Goal: Task Accomplishment & Management: Manage account settings

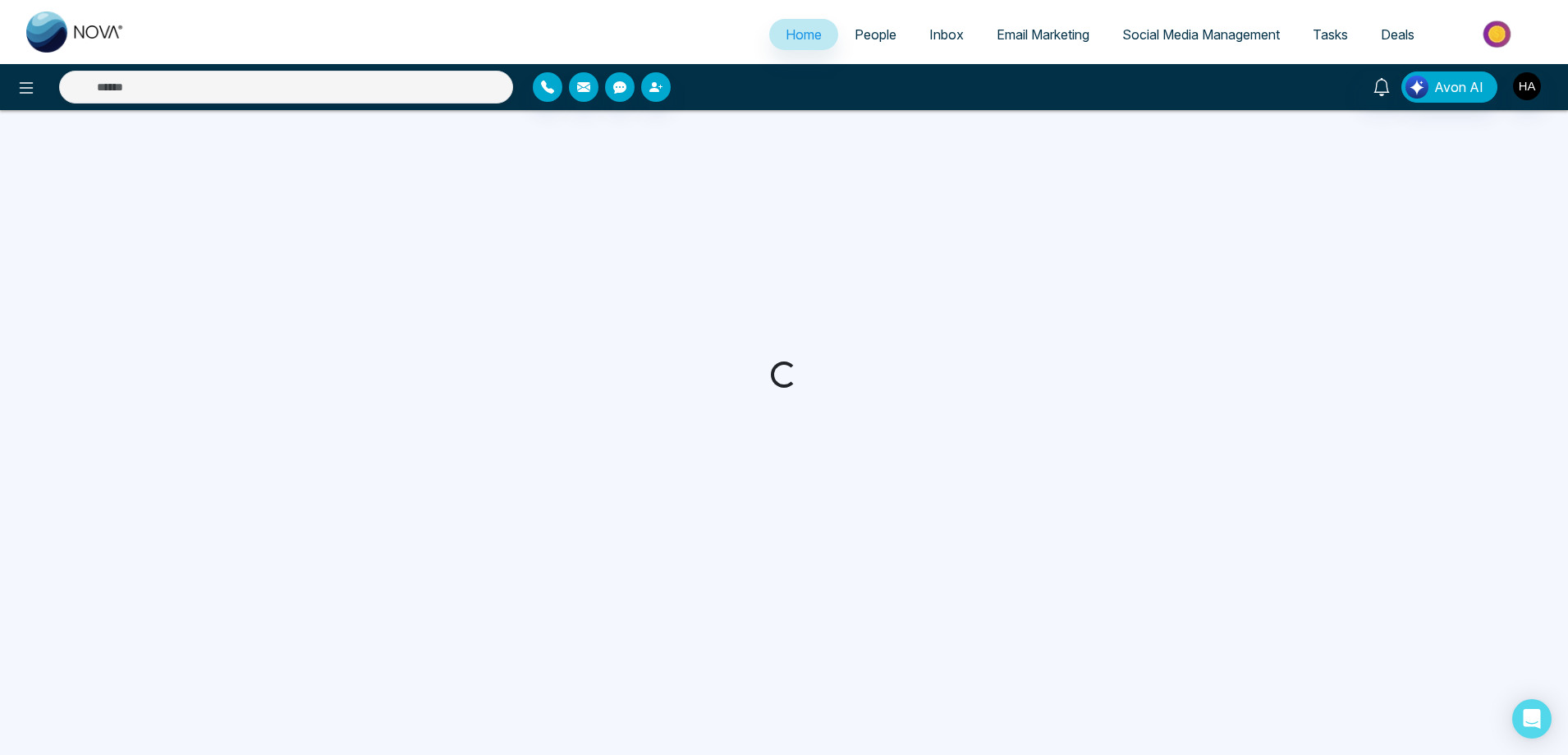
select select "*"
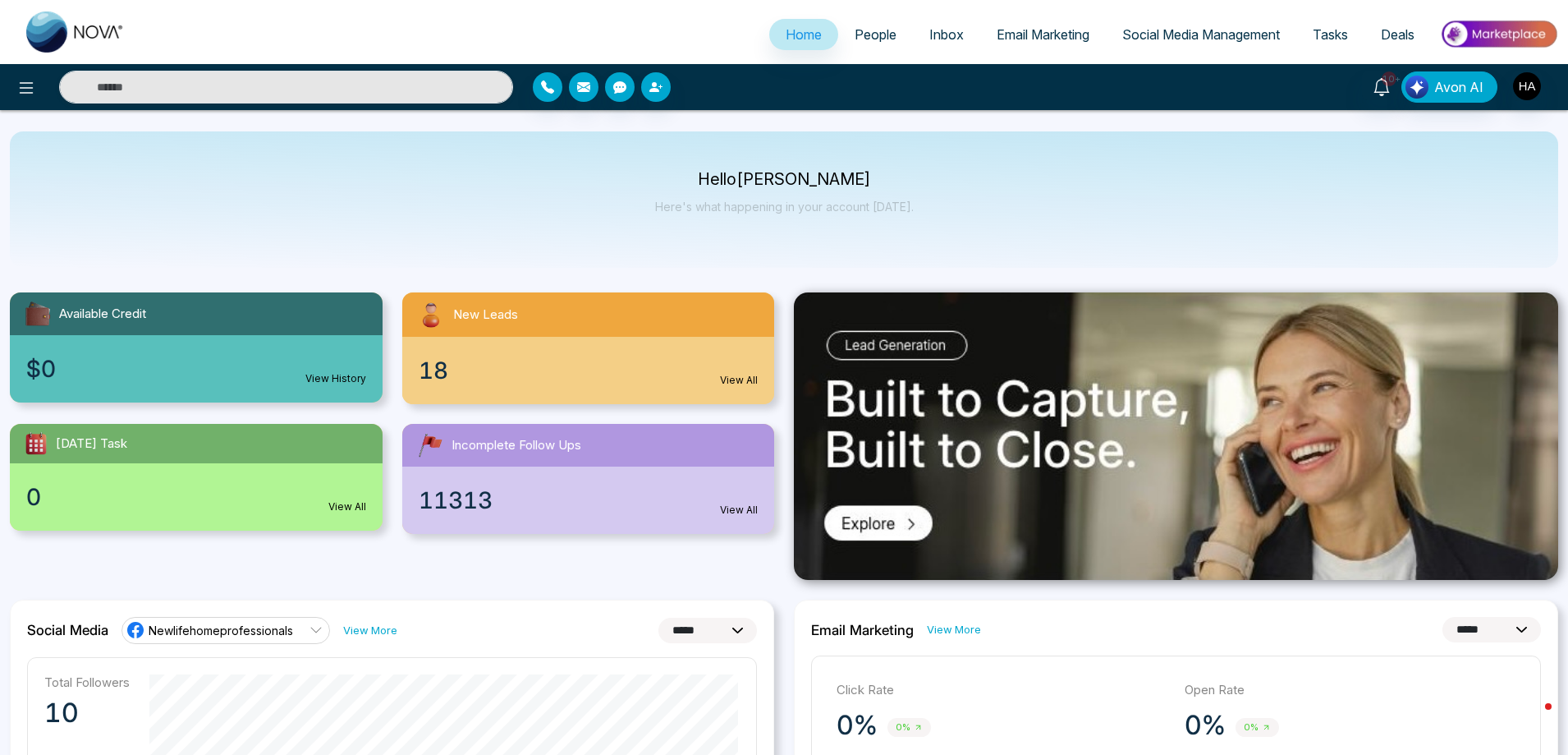
click at [566, 347] on div "18 View All" at bounding box center [589, 371] width 373 height 68
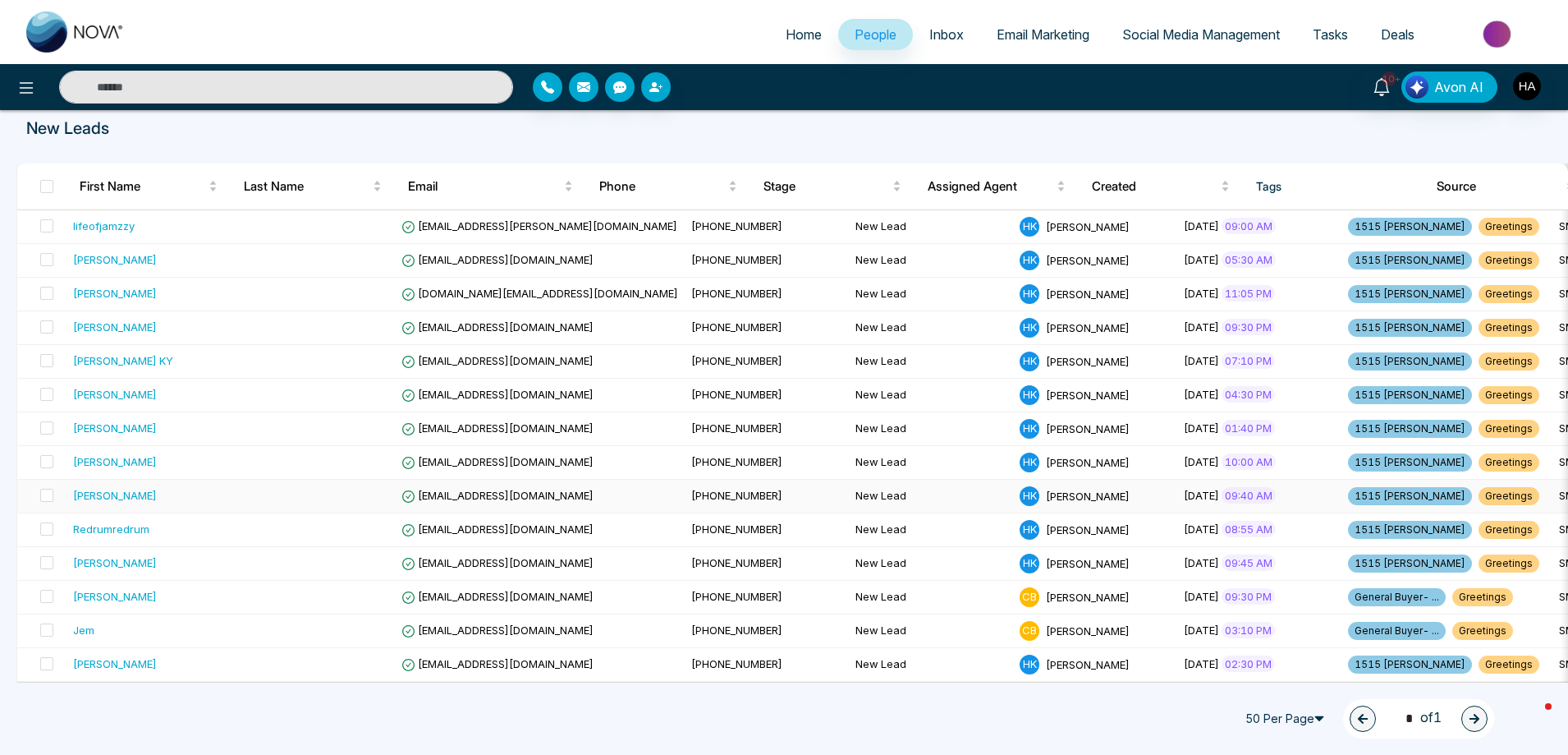
scroll to position [27, 0]
click at [933, 749] on div "50 Per Page 1 * of 1" at bounding box center [784, 719] width 1568 height 72
click at [1309, 715] on span "50 Per Page" at bounding box center [1287, 719] width 99 height 26
click at [1255, 658] on div "50 Per Page" at bounding box center [1287, 659] width 79 height 18
click at [1287, 713] on span "50 Per Page" at bounding box center [1287, 719] width 99 height 26
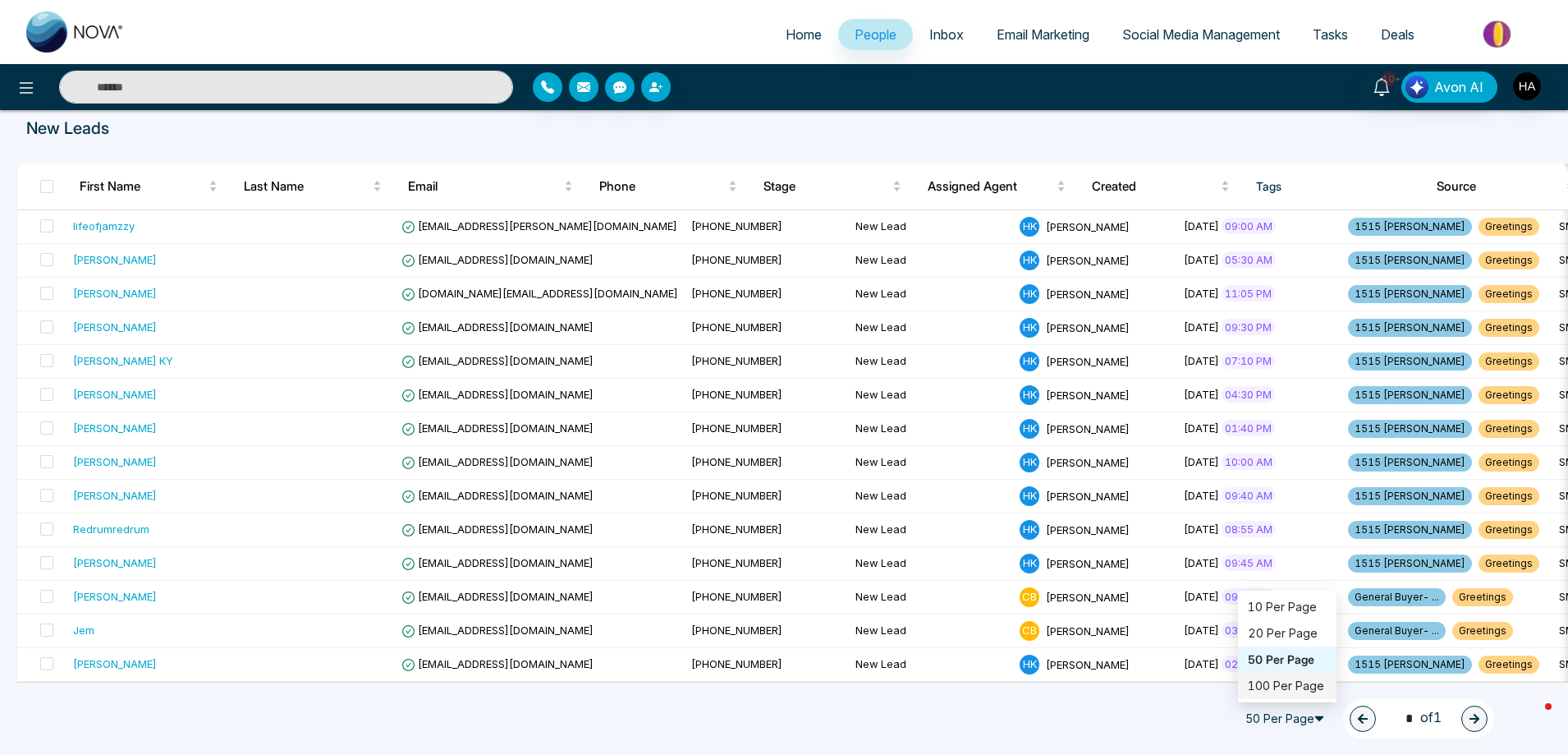
click at [1285, 679] on div "100 Per Page" at bounding box center [1287, 686] width 79 height 18
click at [1555, 196] on div "Source" at bounding box center [1505, 186] width 138 height 20
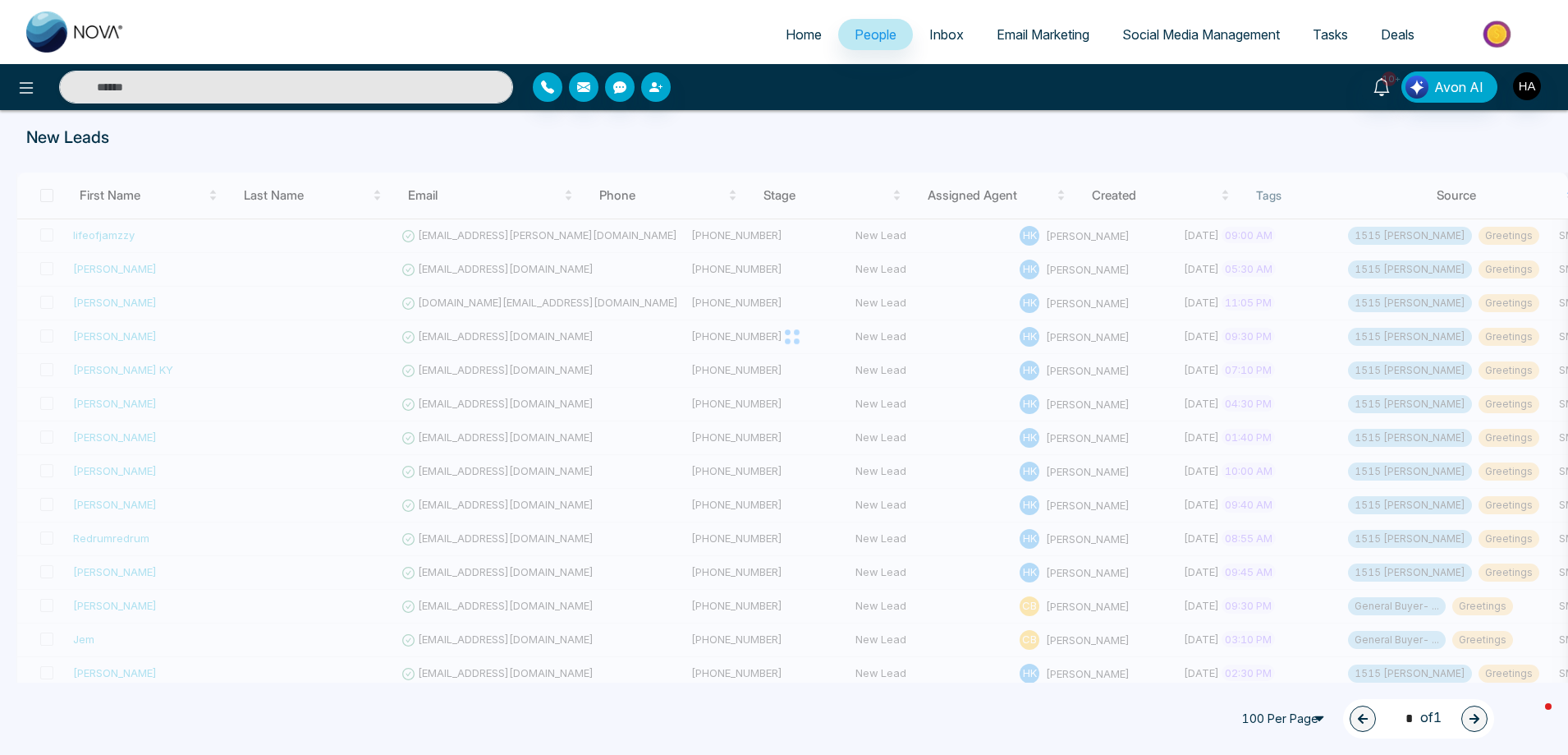
scroll to position [0, 0]
